Goal: Information Seeking & Learning: Understand process/instructions

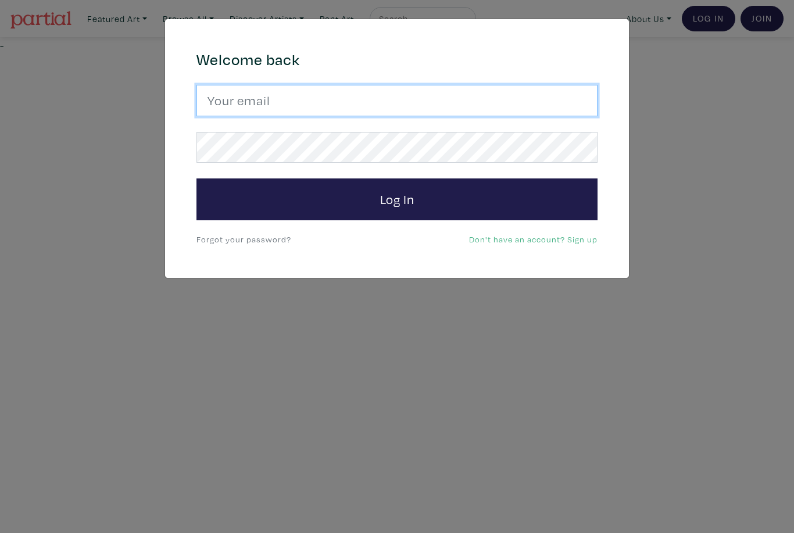
click at [498, 99] on input "email" at bounding box center [397, 100] width 401 height 31
type input "romeelai@ocadu.ca"
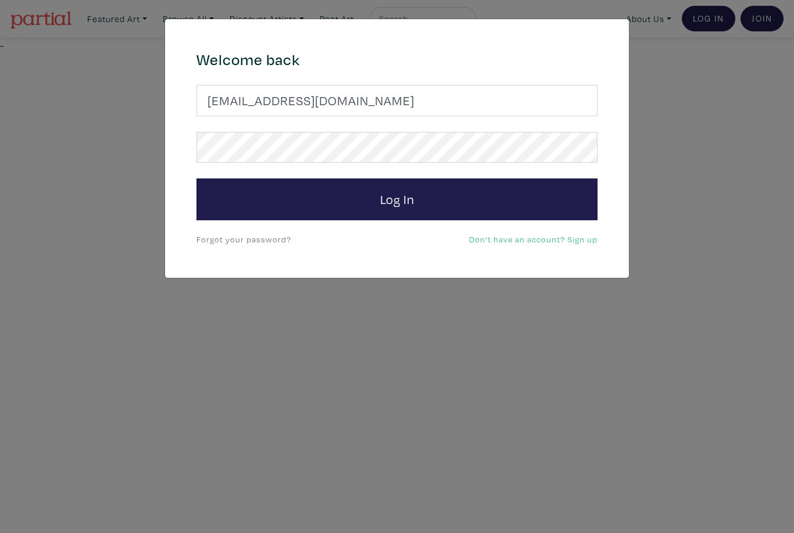
click at [397, 199] on button "Log In" at bounding box center [397, 199] width 401 height 42
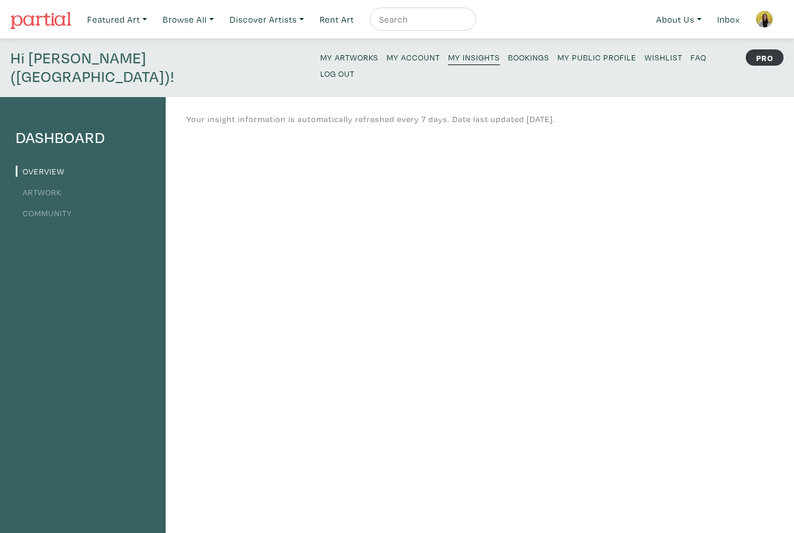
click at [685, 14] on link "About Us" at bounding box center [679, 20] width 56 height 24
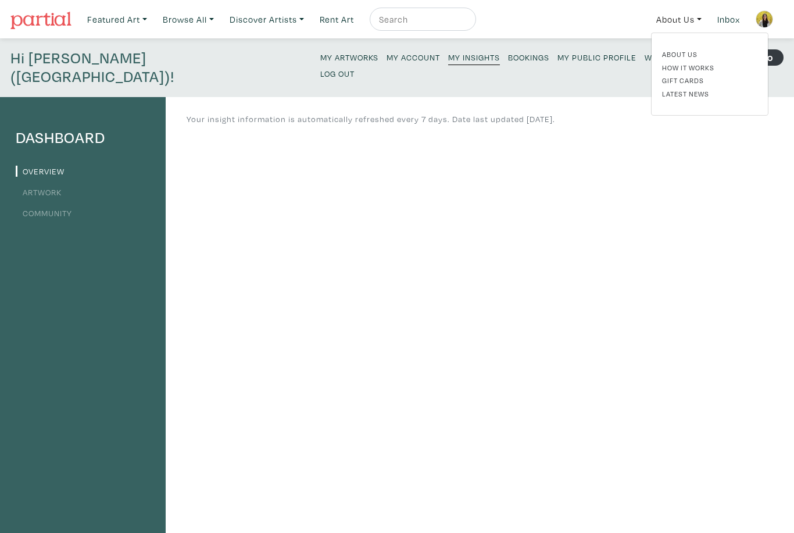
click at [703, 69] on link "How It Works" at bounding box center [709, 67] width 95 height 10
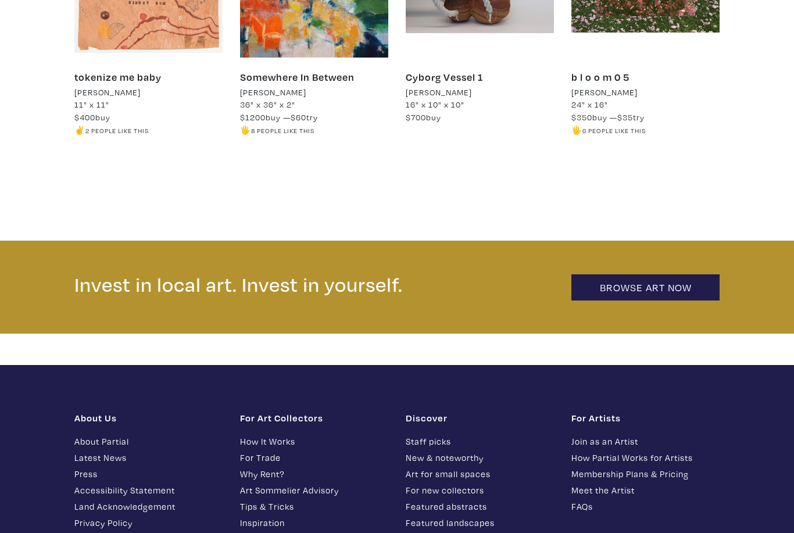
scroll to position [2348, 0]
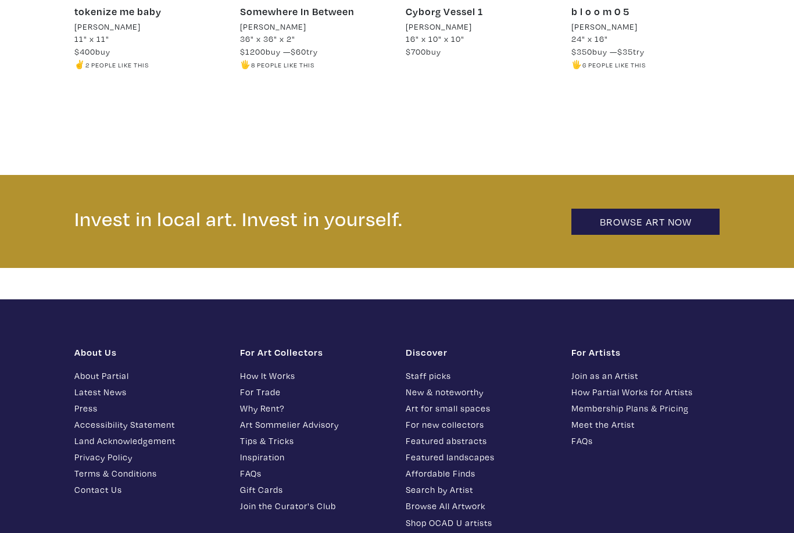
click at [679, 385] on link "How Partial Works for Artists" at bounding box center [645, 391] width 148 height 13
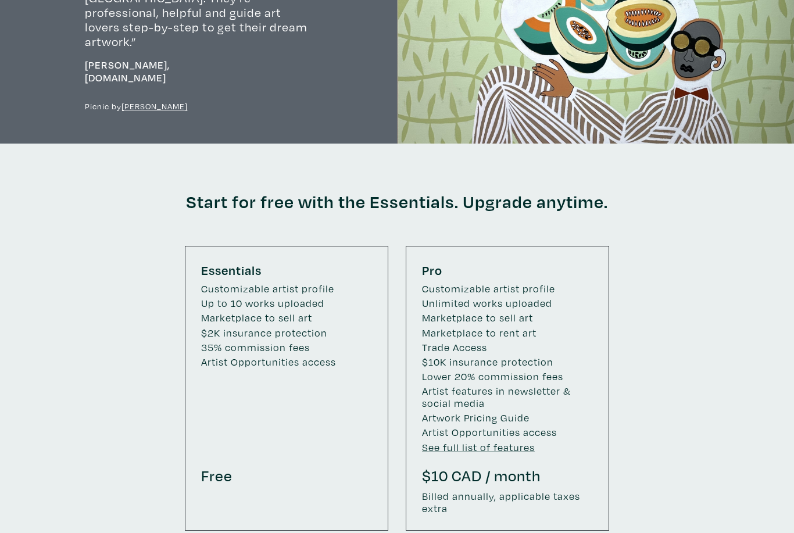
scroll to position [1635, 0]
click at [788, 417] on div "Start for free with the Essentials. Upgrade anytime. Essentials Customizable ar…" at bounding box center [397, 353] width 794 height 419
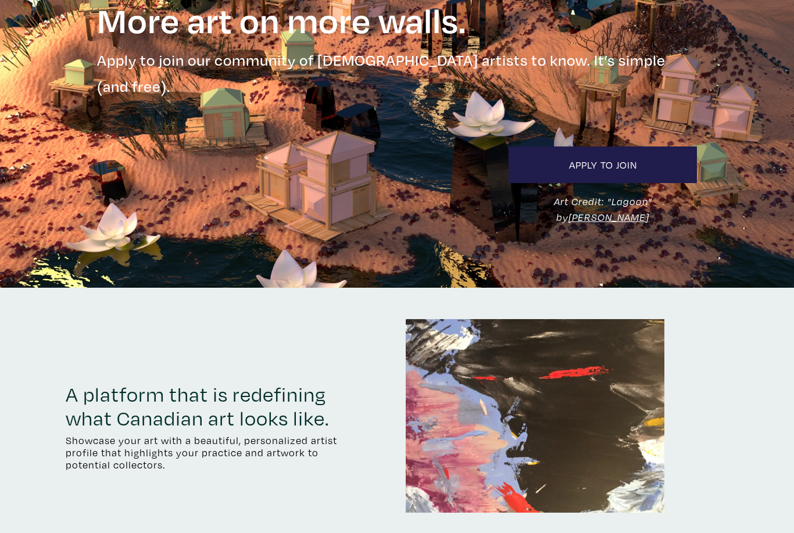
scroll to position [0, 0]
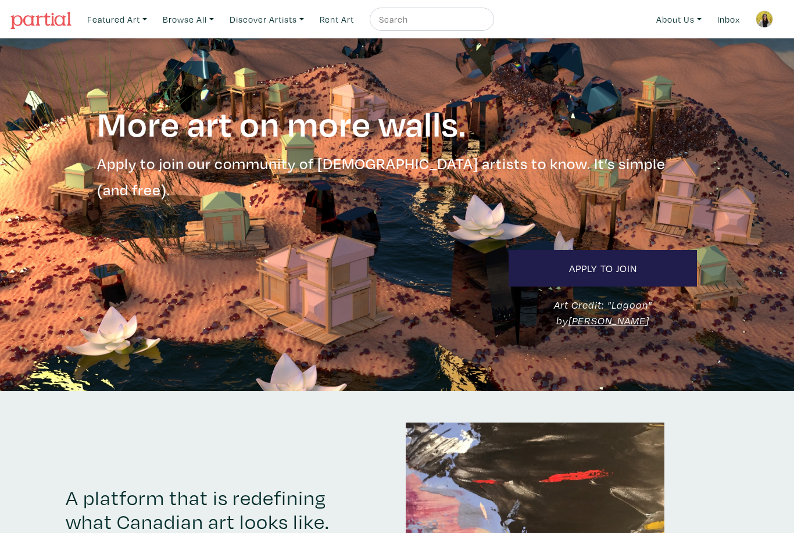
click at [765, 12] on img at bounding box center [764, 18] width 17 height 17
